Goal: Transaction & Acquisition: Purchase product/service

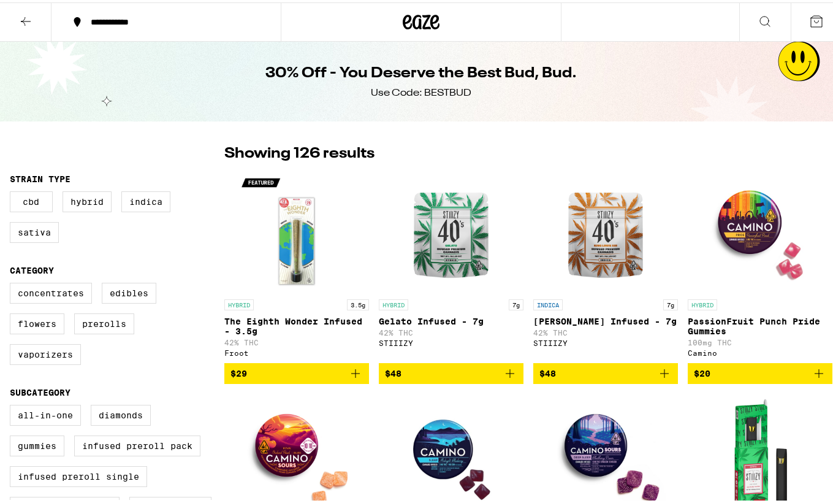
click at [406, 24] on icon at bounding box center [407, 19] width 9 height 15
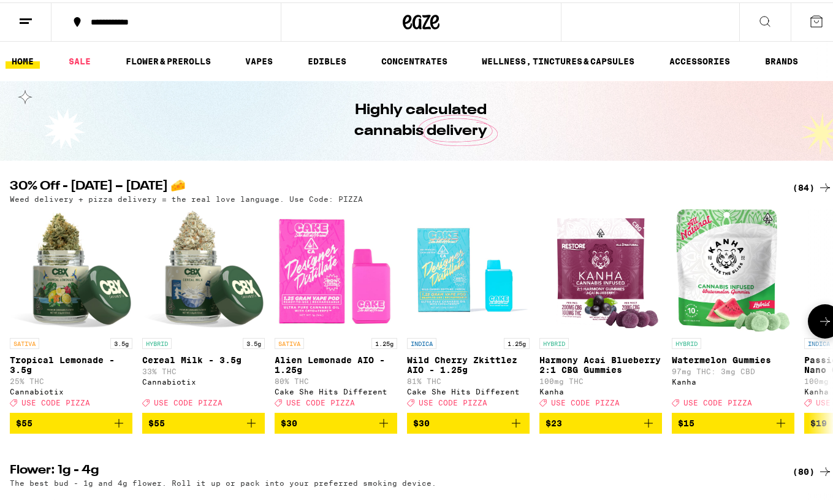
click at [809, 316] on button at bounding box center [825, 319] width 34 height 34
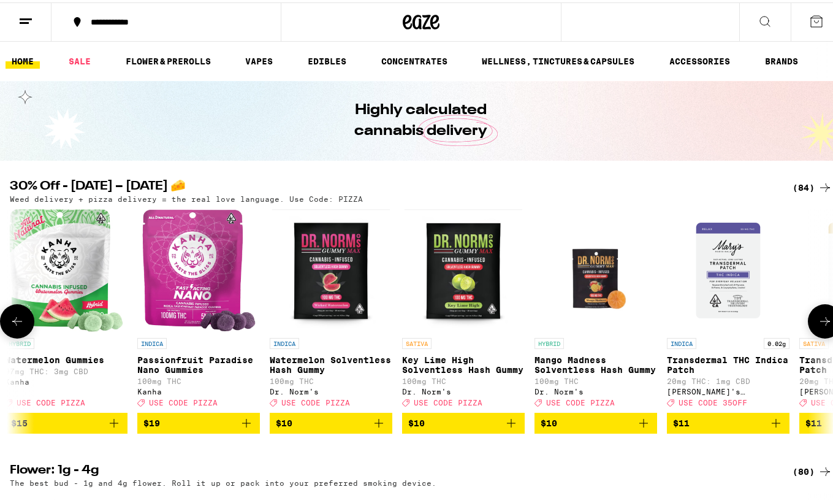
scroll to position [0, 680]
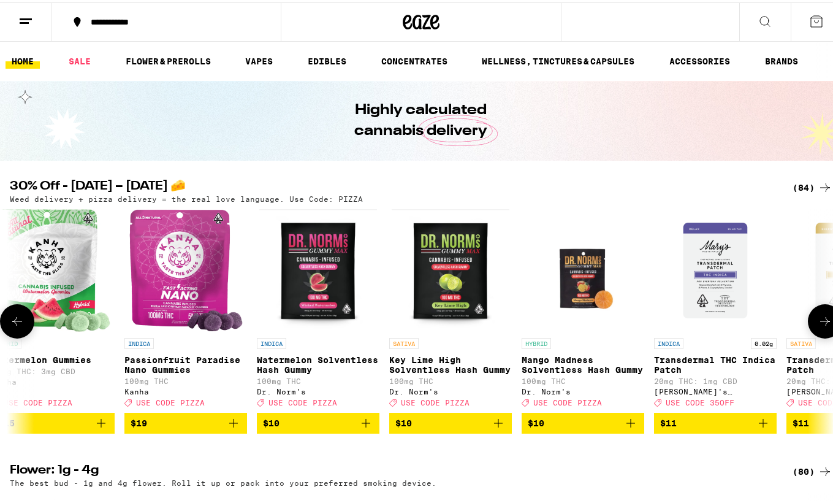
click at [810, 316] on button at bounding box center [825, 319] width 34 height 34
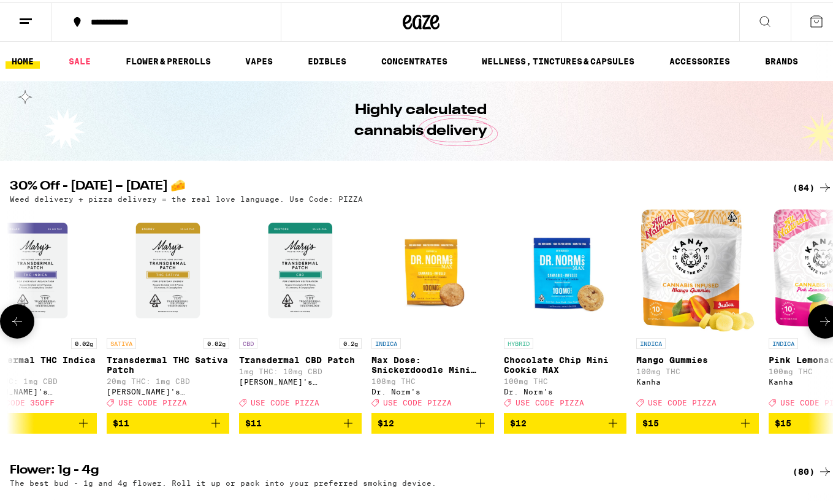
click at [810, 316] on button at bounding box center [825, 319] width 34 height 34
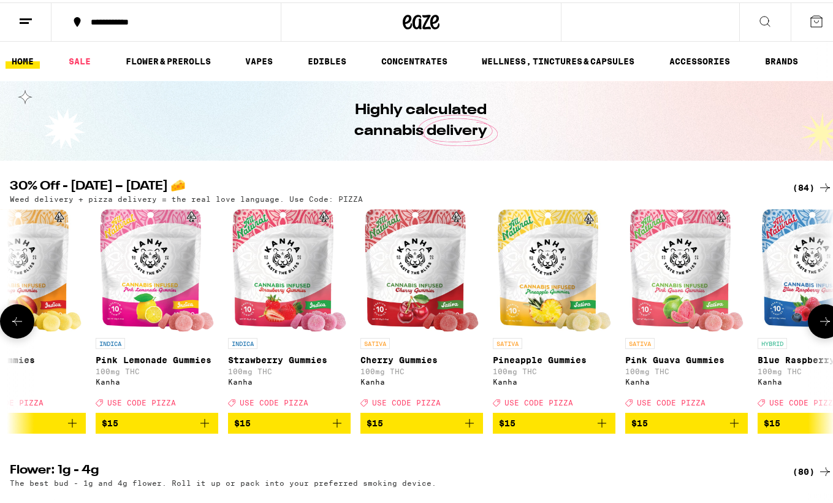
scroll to position [0, 2039]
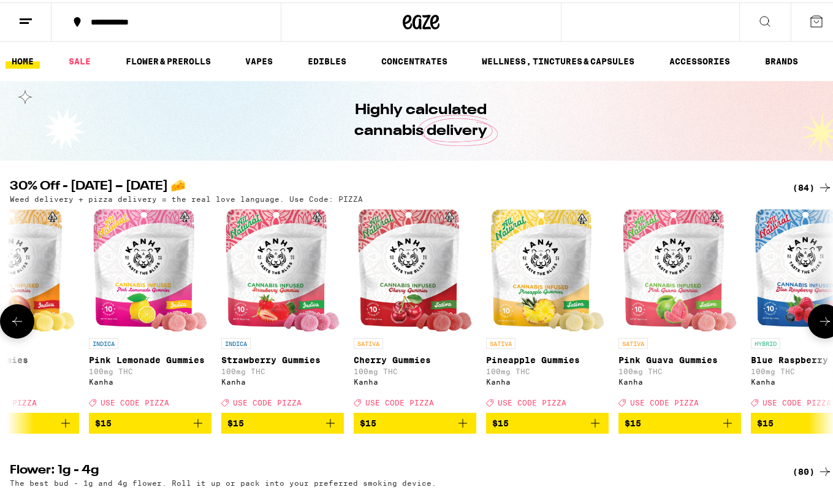
click at [810, 316] on button at bounding box center [825, 319] width 34 height 34
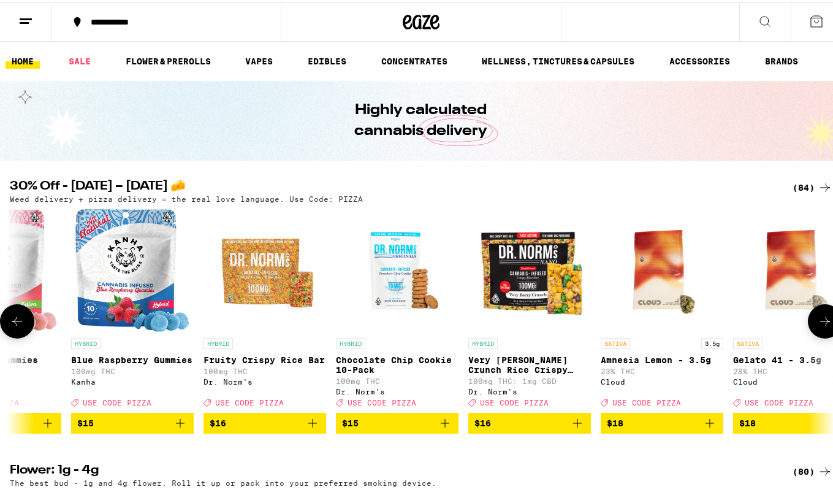
click at [810, 316] on button at bounding box center [825, 319] width 34 height 34
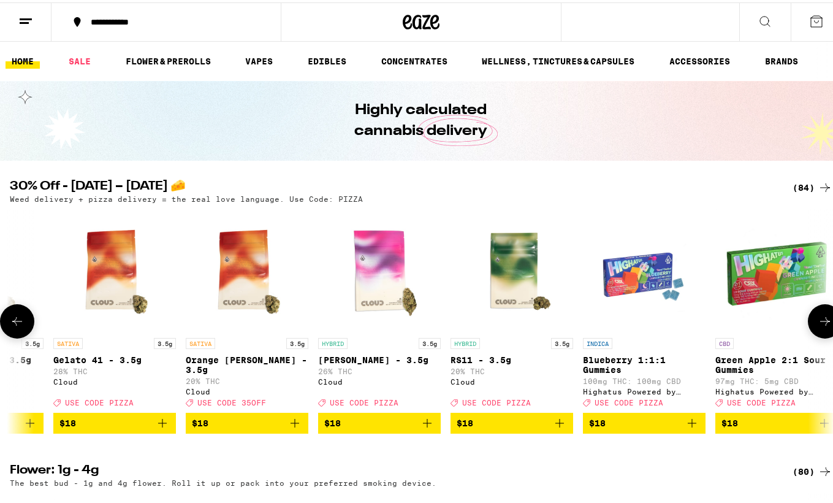
click at [810, 316] on button at bounding box center [825, 319] width 34 height 34
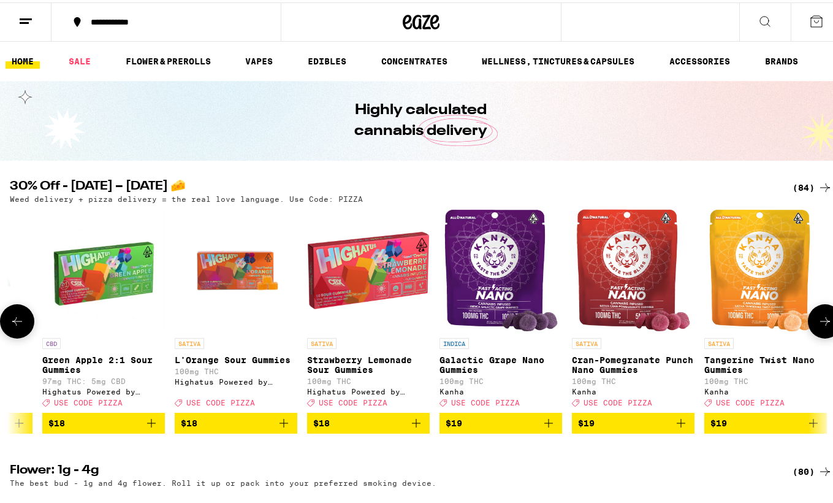
click at [810, 316] on button at bounding box center [825, 319] width 34 height 34
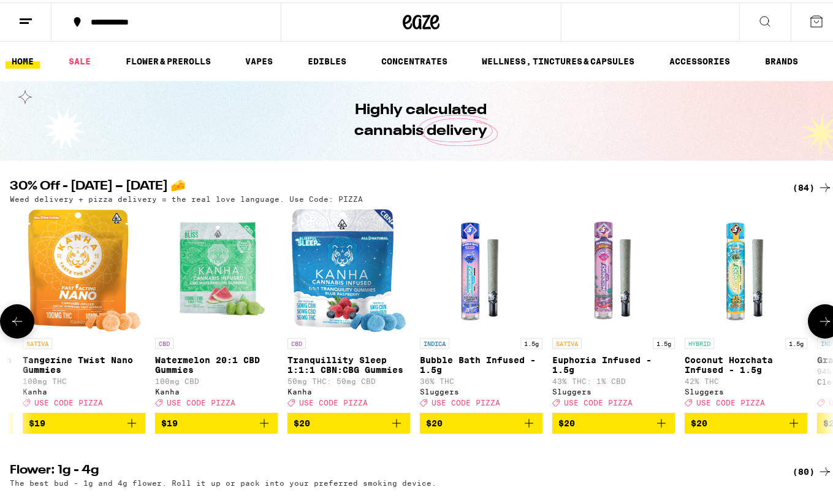
scroll to position [0, 4757]
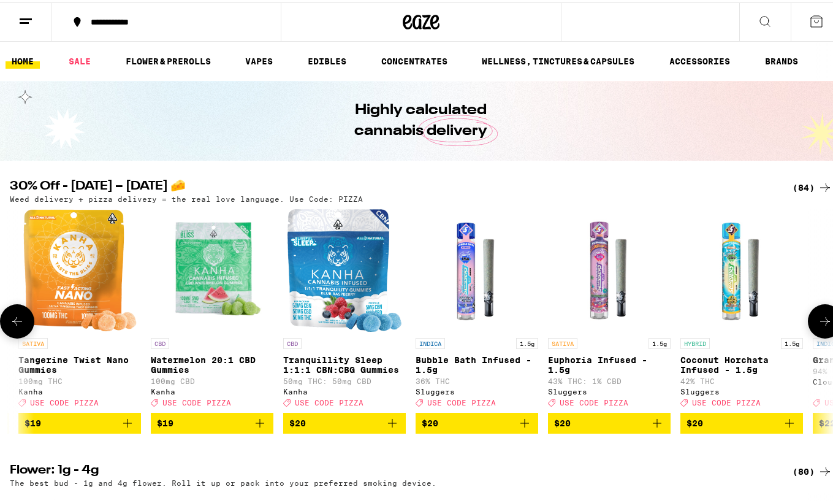
click at [820, 336] on button at bounding box center [825, 319] width 34 height 34
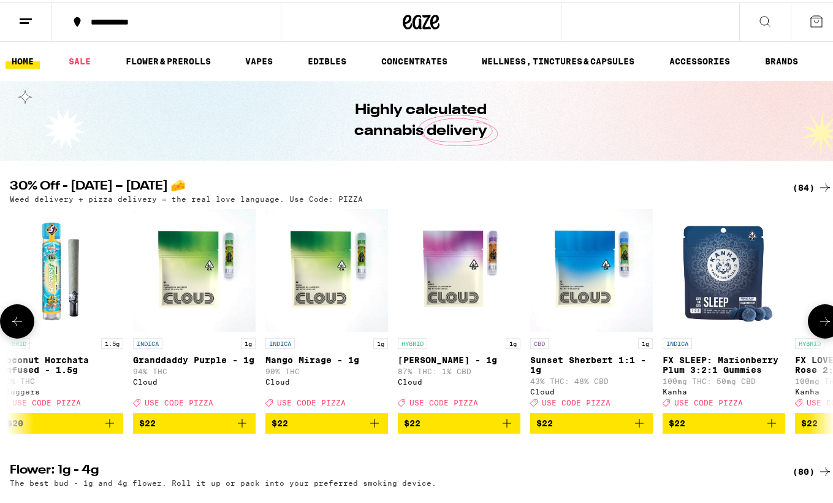
click at [820, 336] on button at bounding box center [825, 319] width 34 height 34
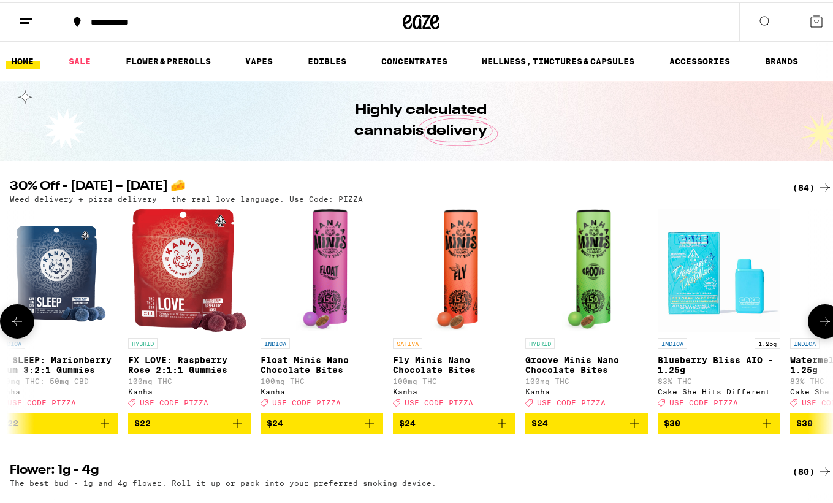
scroll to position [0, 6117]
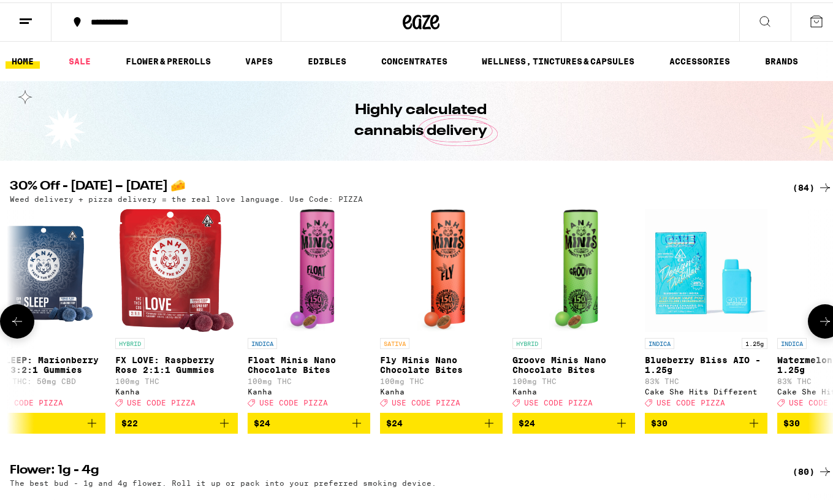
click at [820, 336] on button at bounding box center [825, 319] width 34 height 34
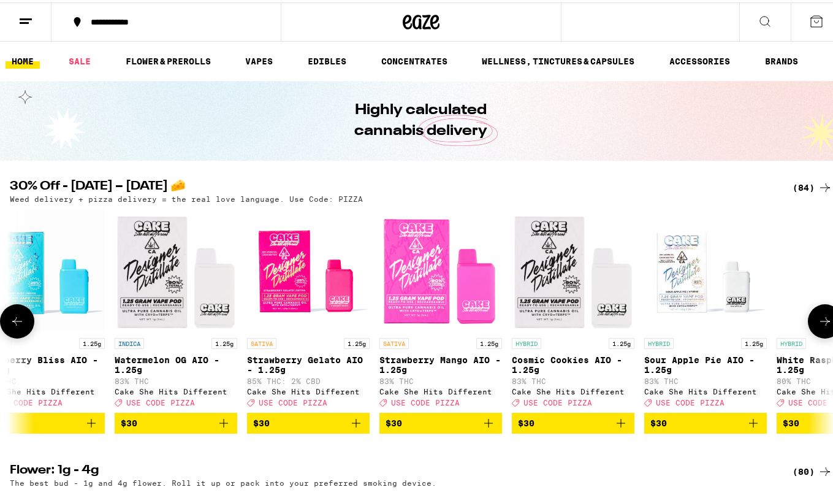
scroll to position [0, 6796]
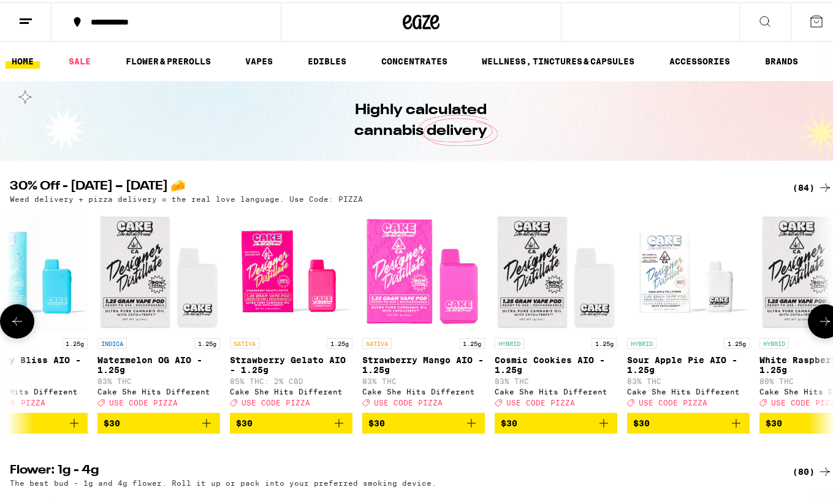
click at [820, 336] on button at bounding box center [825, 319] width 34 height 34
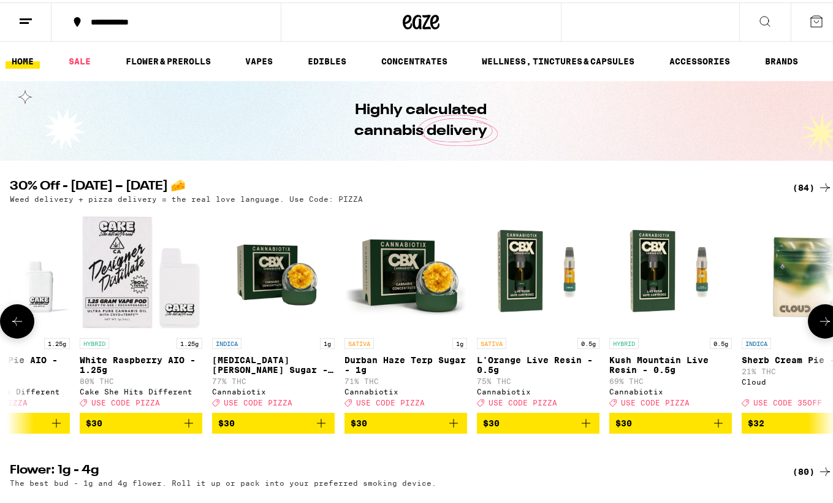
click at [820, 336] on button at bounding box center [825, 319] width 34 height 34
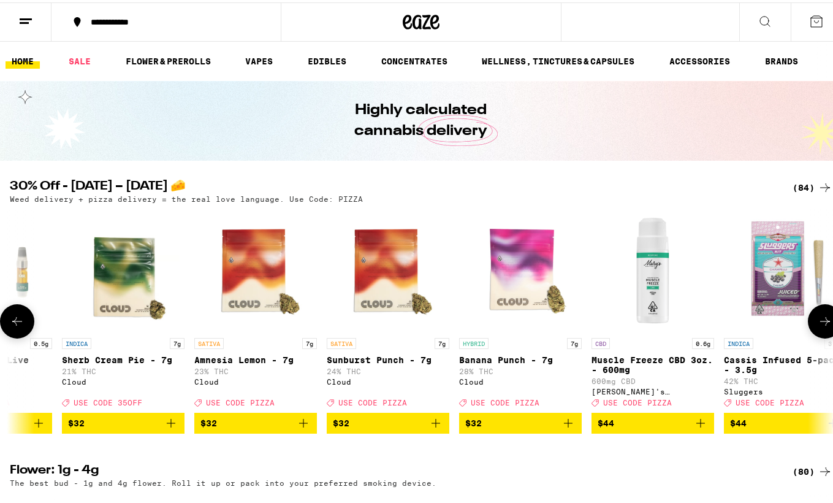
click at [820, 336] on button at bounding box center [825, 319] width 34 height 34
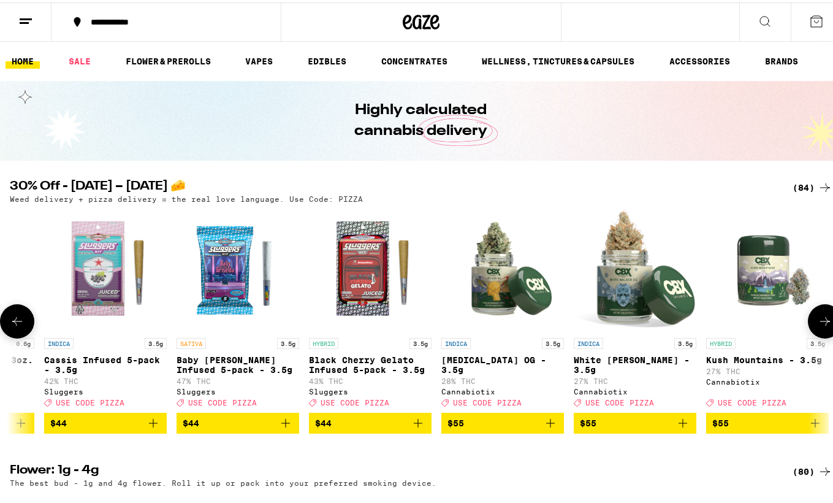
click at [820, 336] on button at bounding box center [825, 319] width 34 height 34
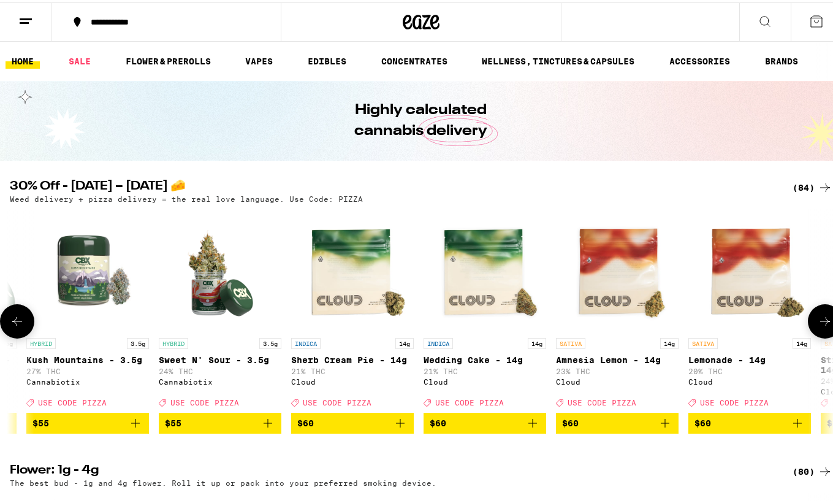
click at [820, 336] on button at bounding box center [825, 319] width 34 height 34
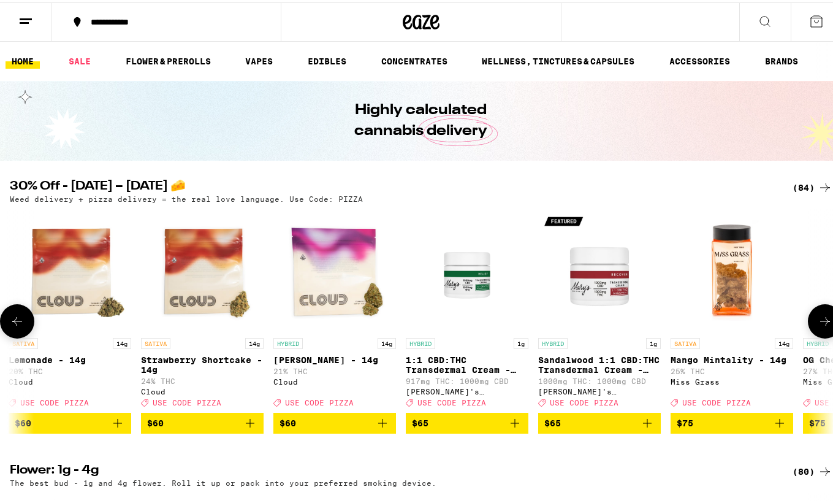
click at [820, 336] on button at bounding box center [825, 319] width 34 height 34
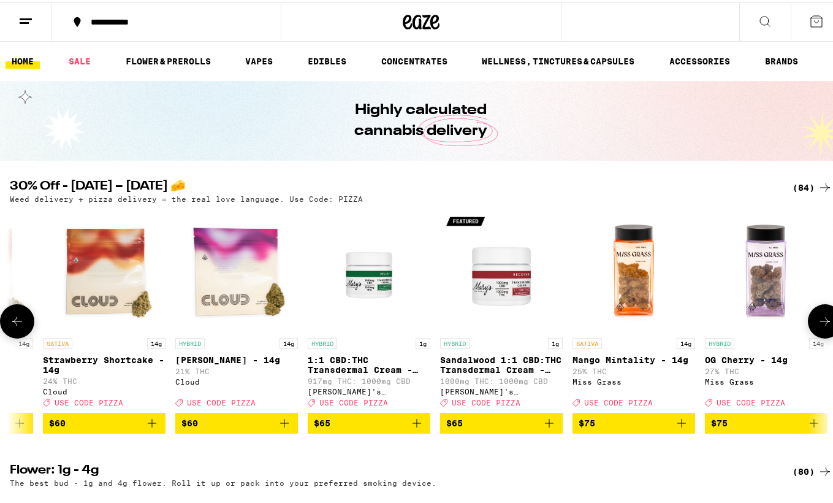
scroll to position [0, 10307]
